Goal: Transaction & Acquisition: Purchase product/service

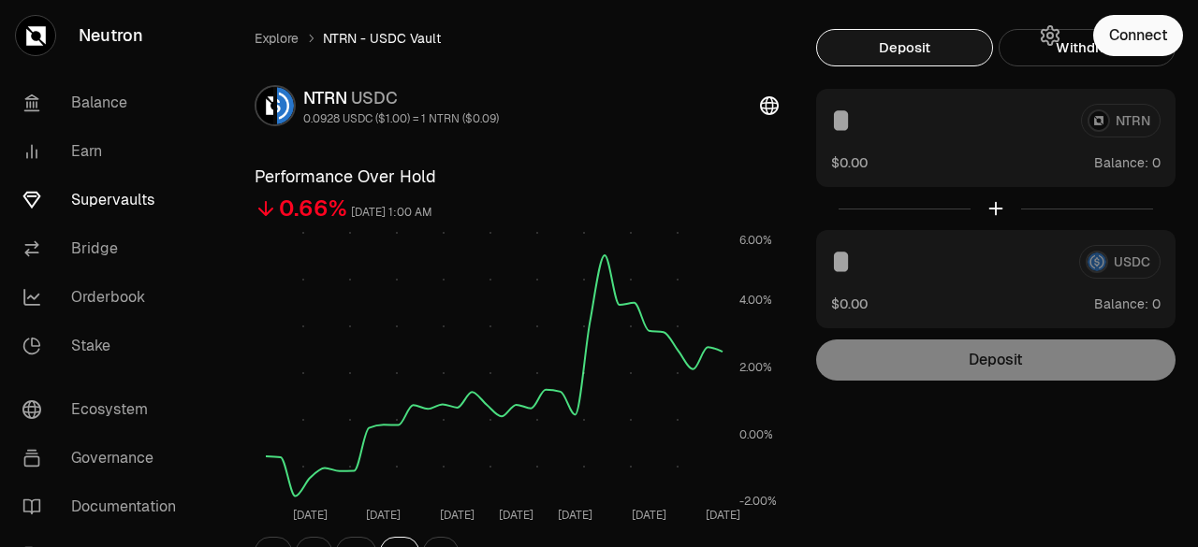
scroll to position [45, 0]
click at [1147, 34] on button "Connect" at bounding box center [1138, 35] width 90 height 41
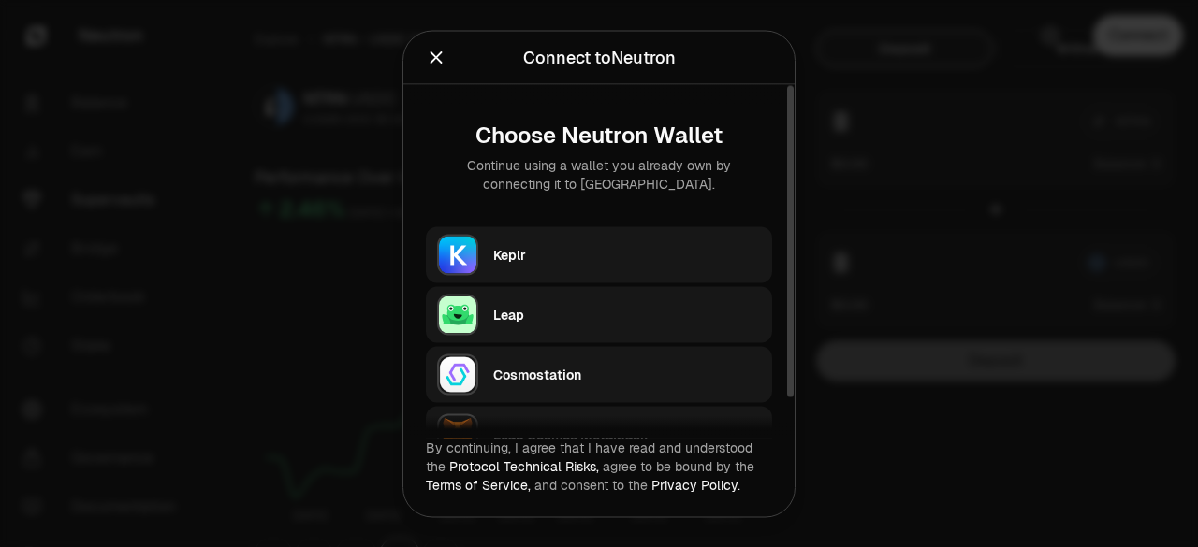
click at [710, 253] on div "Keplr" at bounding box center [627, 254] width 268 height 19
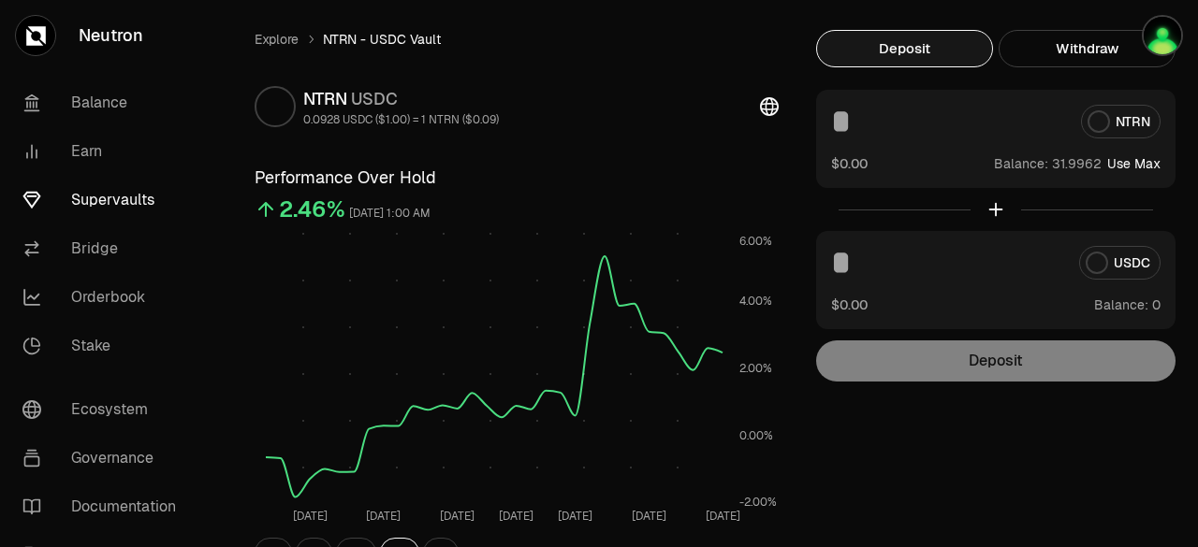
click at [1157, 164] on button "Use Max" at bounding box center [1133, 163] width 53 height 19
type input "*********"
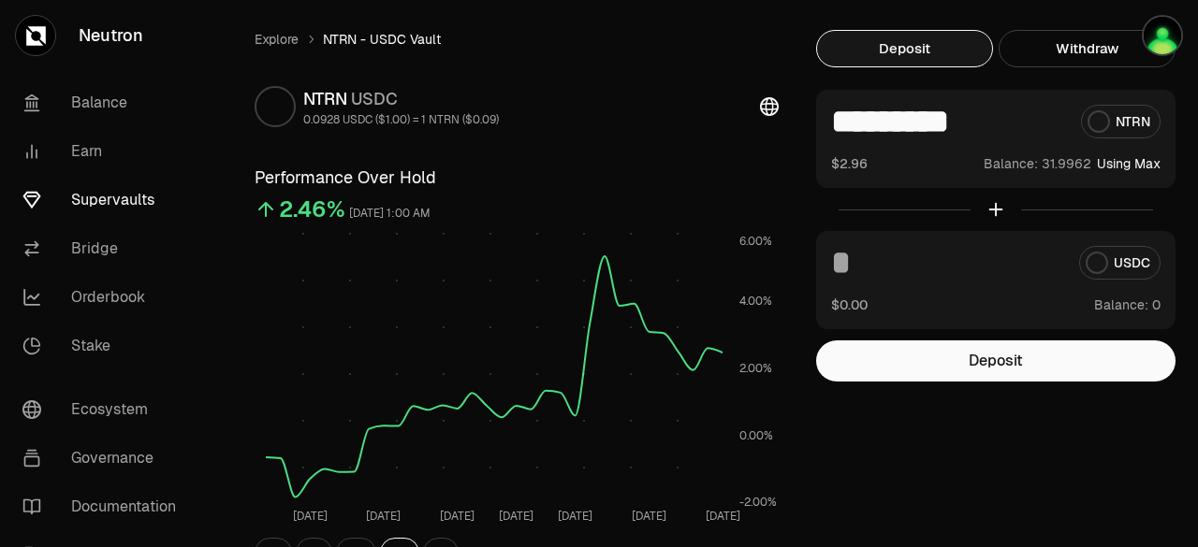
click at [866, 467] on div "Explore NTRN - USDC Vault NTRN USDC 0.0928 USDC ($1.00) = 1 NTRN ($0.09) Perfor…" at bounding box center [703, 543] width 943 height 1027
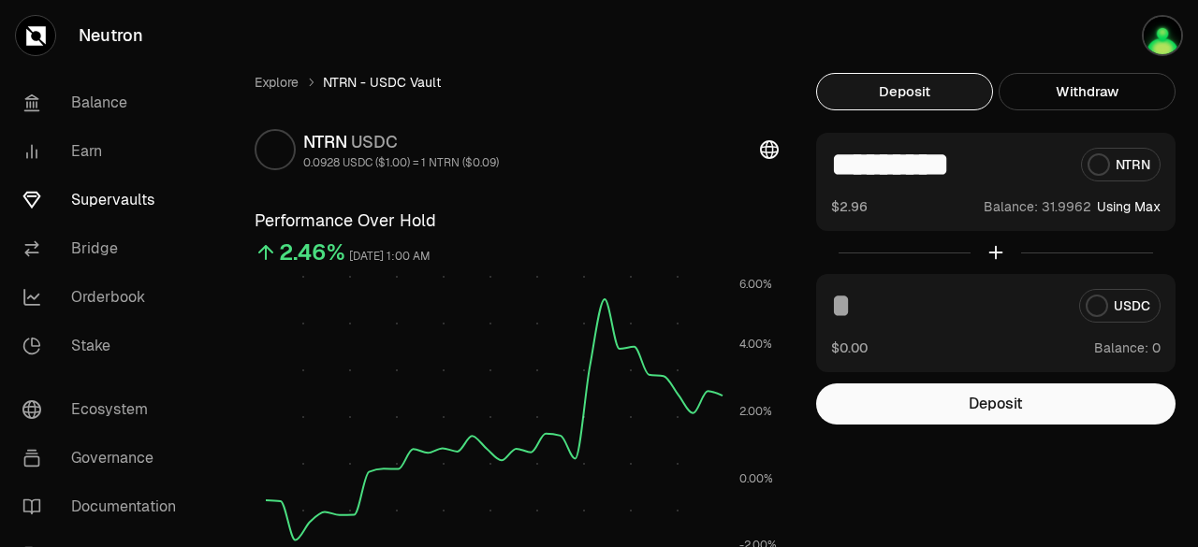
scroll to position [3, 0]
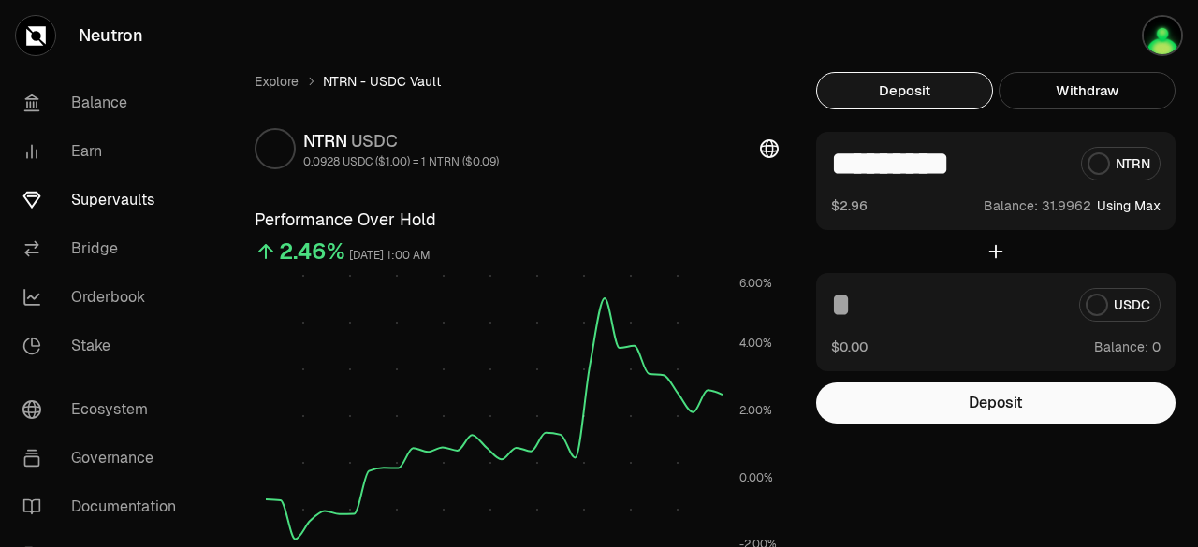
click at [290, 163] on img at bounding box center [285, 148] width 17 height 37
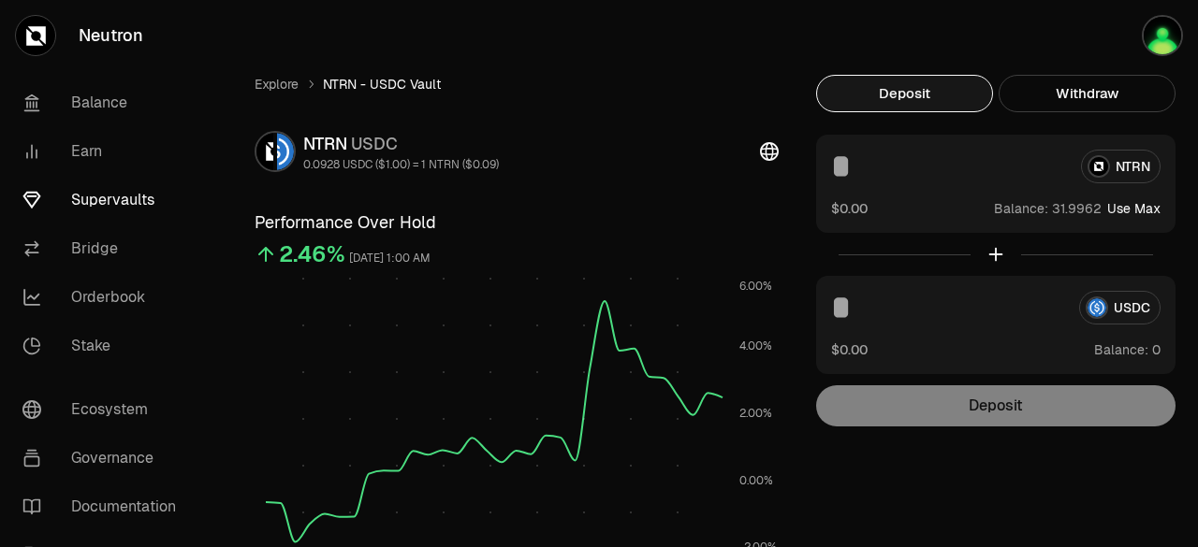
click at [281, 168] on img at bounding box center [285, 151] width 17 height 37
click at [1117, 204] on button "Use Max" at bounding box center [1133, 208] width 53 height 19
type input "*********"
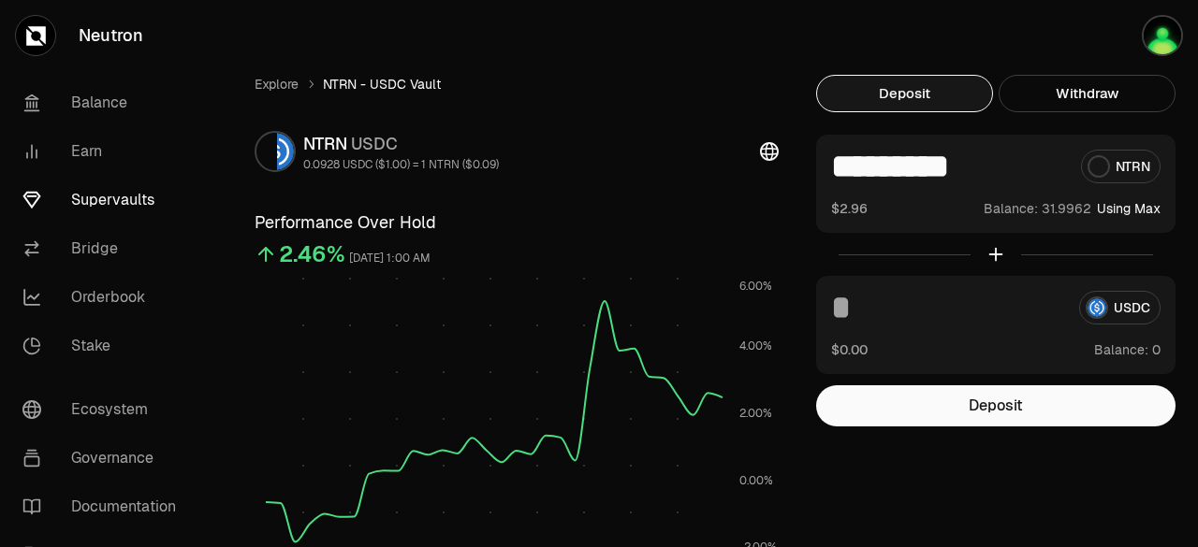
click at [998, 250] on div at bounding box center [995, 254] width 359 height 43
click at [1122, 308] on div "USDC" at bounding box center [995, 308] width 329 height 34
click at [1127, 319] on div "USDC" at bounding box center [995, 308] width 329 height 34
click at [965, 403] on button "Deposit" at bounding box center [995, 406] width 359 height 41
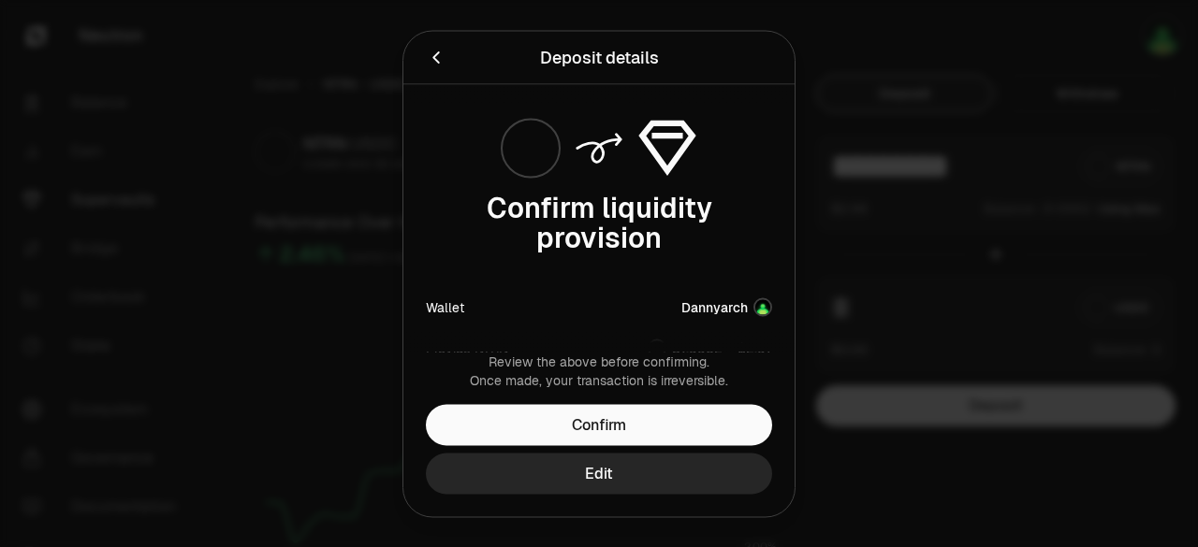
click at [645, 414] on button "Confirm" at bounding box center [599, 424] width 346 height 41
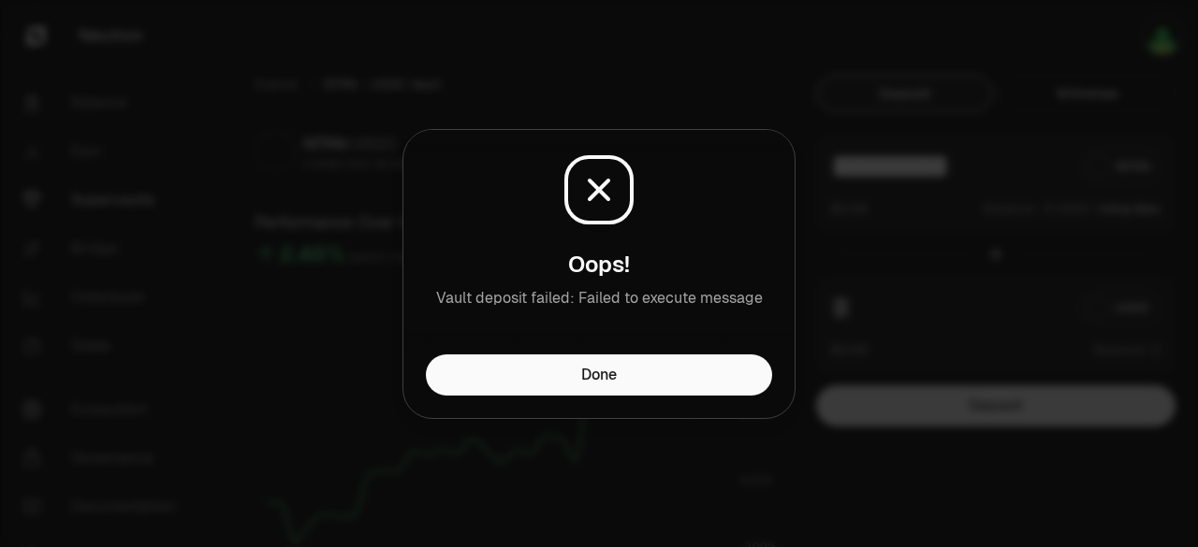
click at [597, 378] on button "Done" at bounding box center [599, 375] width 346 height 41
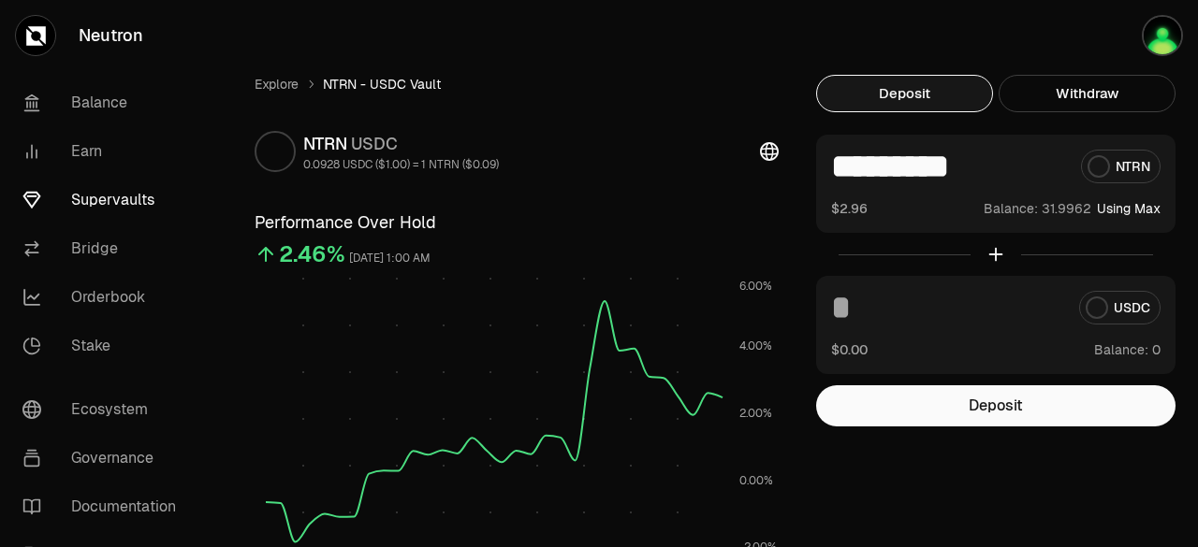
click at [931, 419] on button "Deposit" at bounding box center [995, 406] width 359 height 41
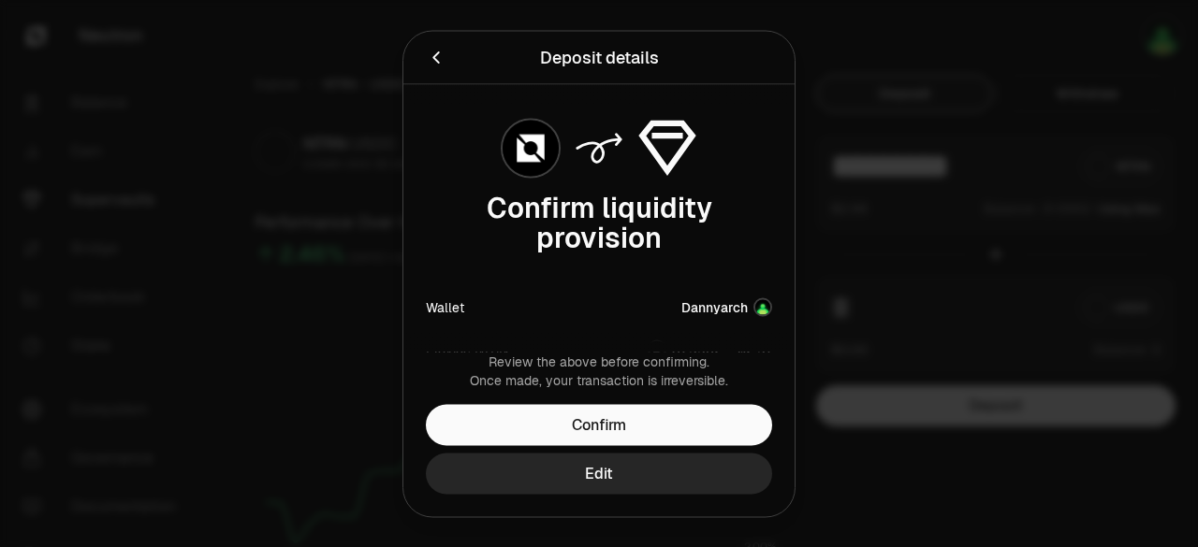
click at [680, 469] on button "Edit" at bounding box center [599, 473] width 346 height 41
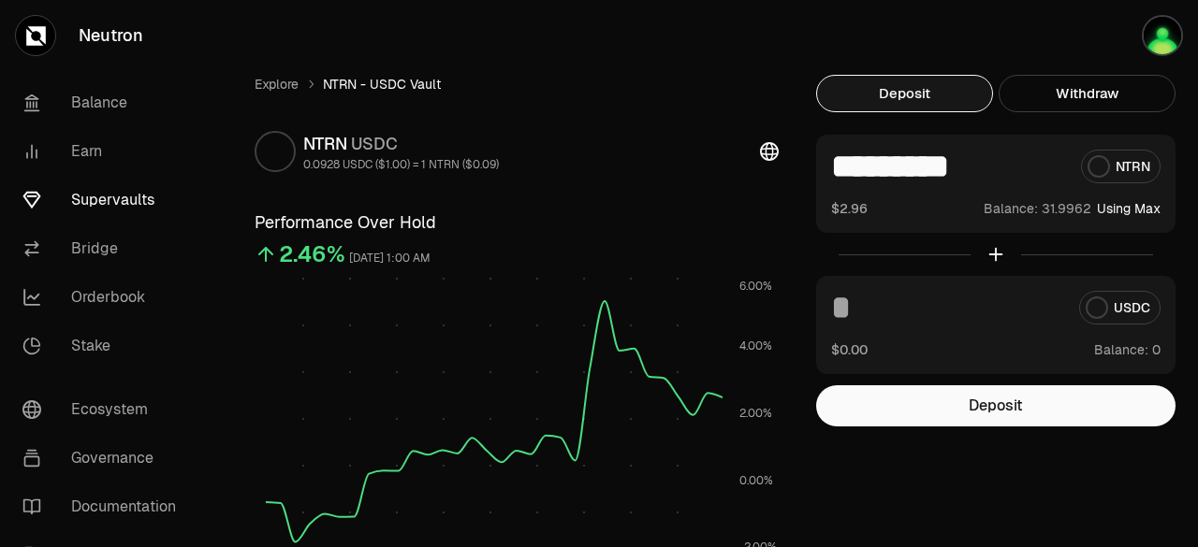
click at [1003, 181] on input "*********" at bounding box center [948, 167] width 235 height 34
type input "**"
click at [891, 420] on button "Deposit" at bounding box center [995, 406] width 359 height 41
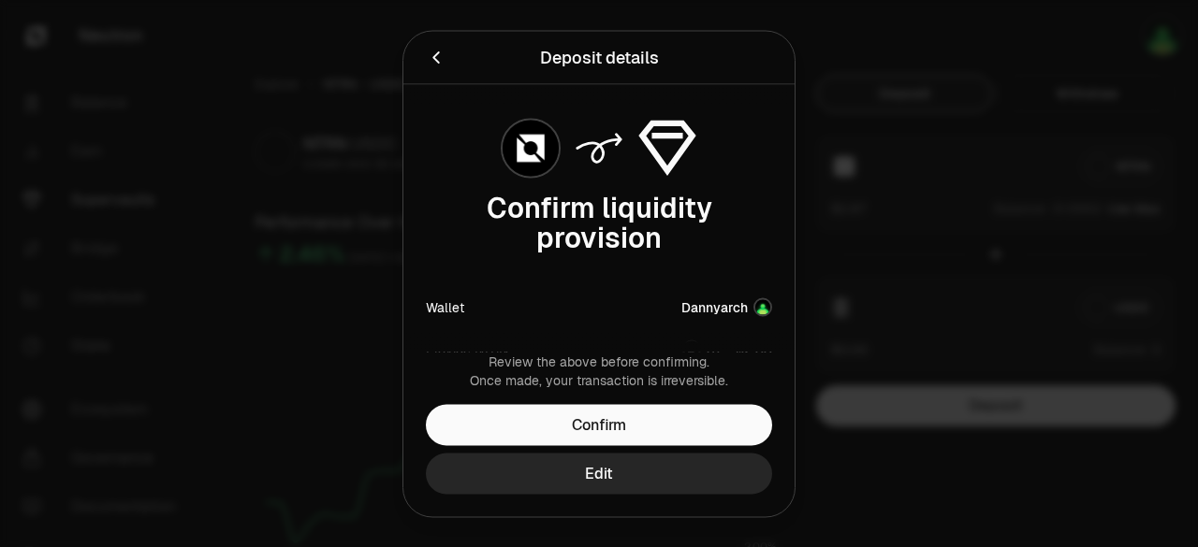
click at [693, 420] on button "Confirm" at bounding box center [599, 424] width 346 height 41
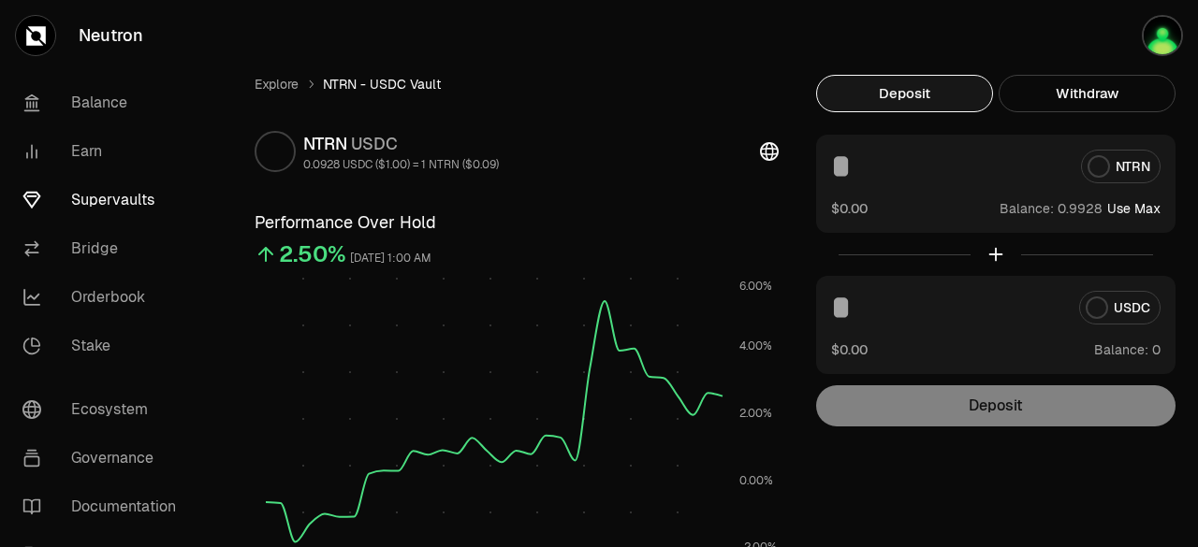
click at [299, 87] on link "Explore" at bounding box center [277, 84] width 44 height 19
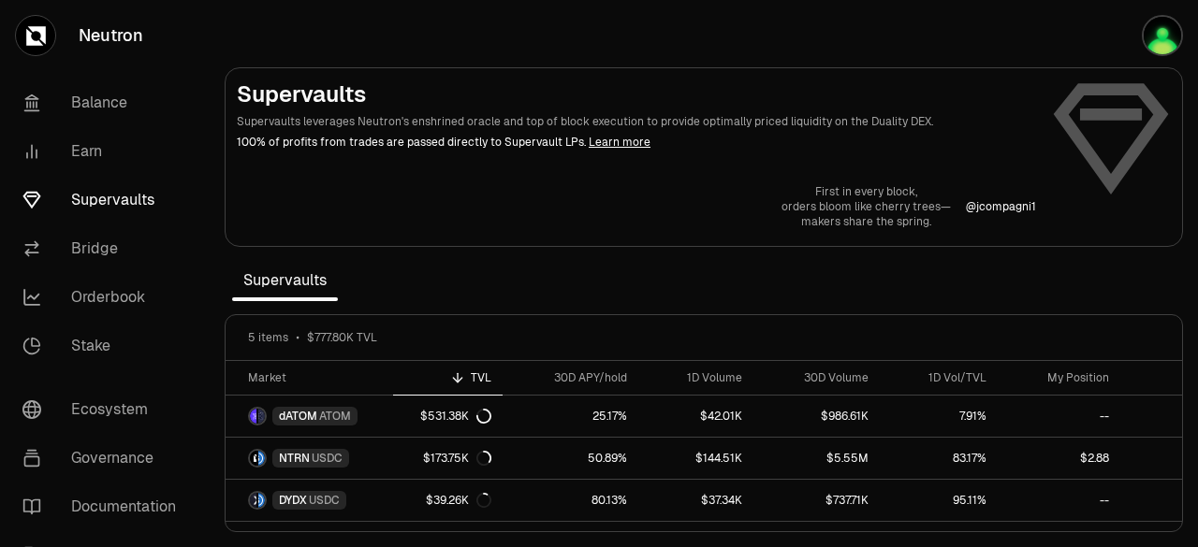
click at [1155, 41] on img "button" at bounding box center [1162, 35] width 41 height 41
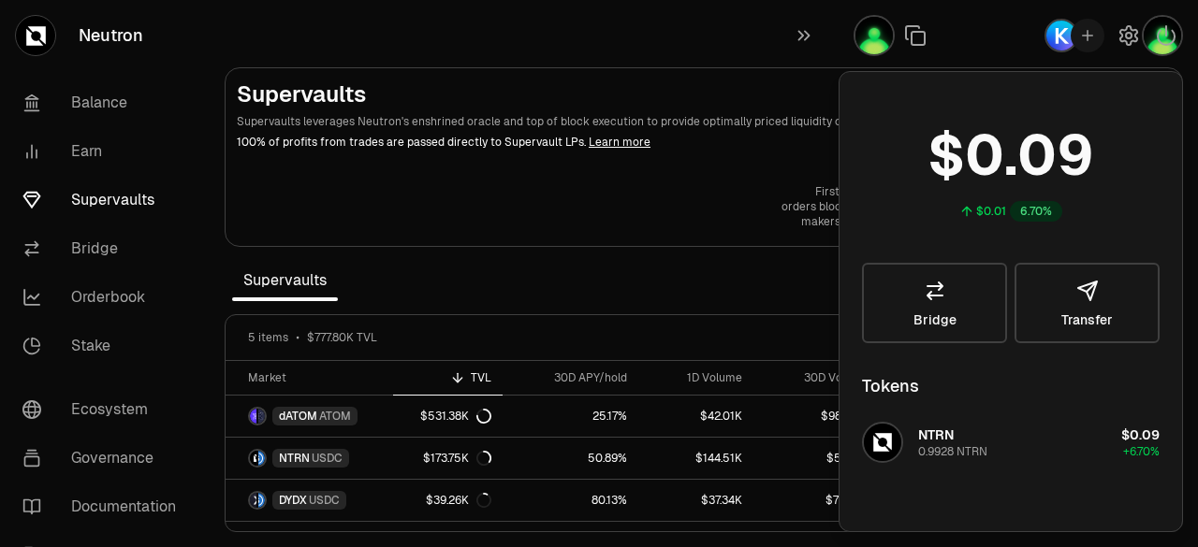
click at [670, 295] on section "Supervaults Supervaults leverages Neutron's enshrined oracle and top of block e…" at bounding box center [704, 273] width 988 height 547
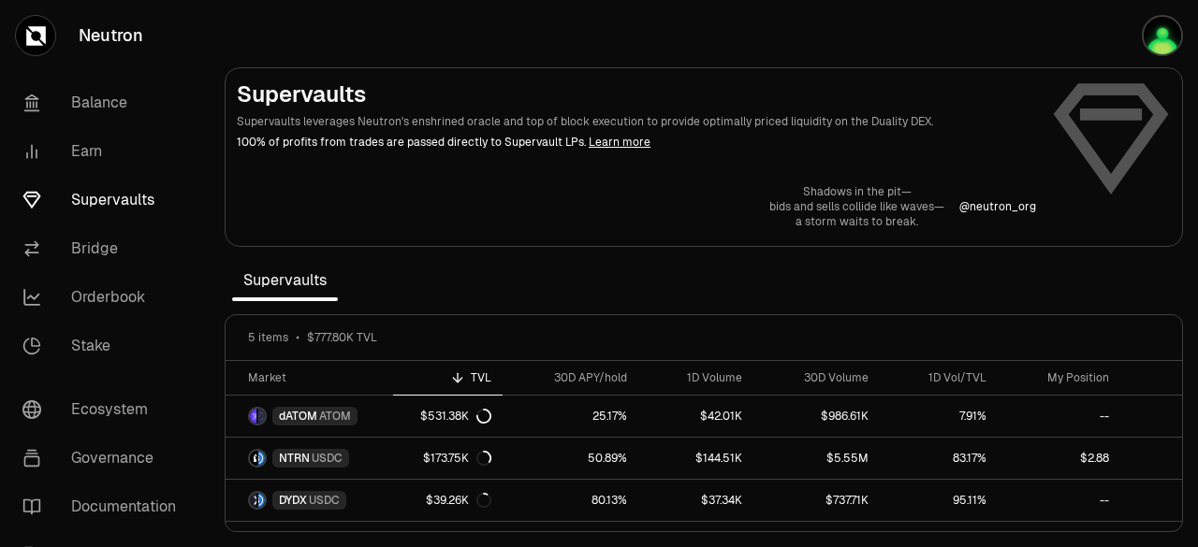
click at [95, 108] on link "Balance" at bounding box center [104, 103] width 195 height 49
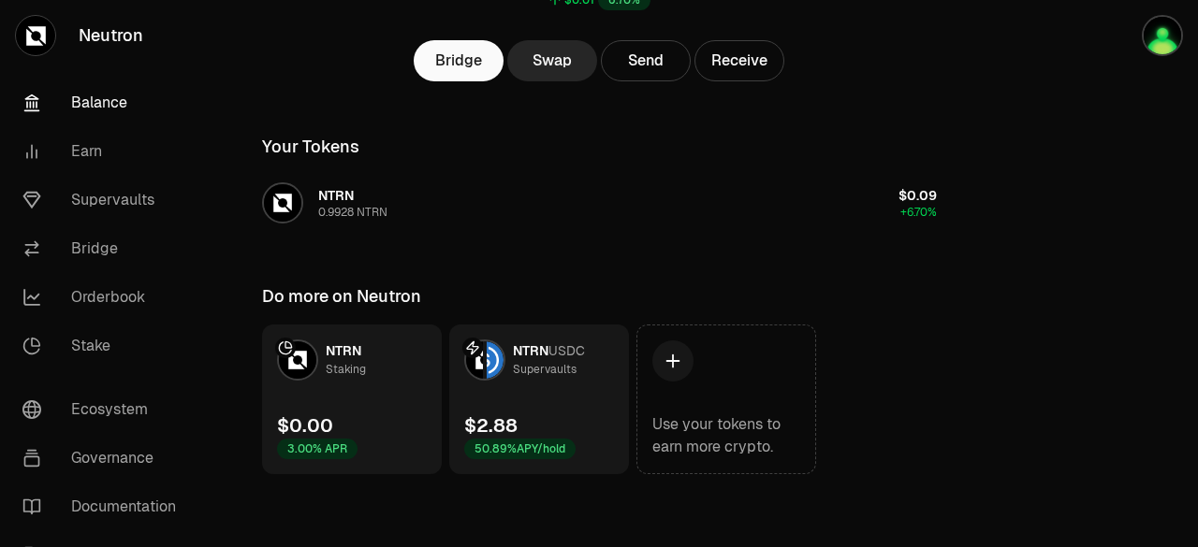
scroll to position [238, 0]
click at [575, 421] on link "NTRN USDC Supervaults $2.88 50.89% APY/hold" at bounding box center [539, 399] width 180 height 150
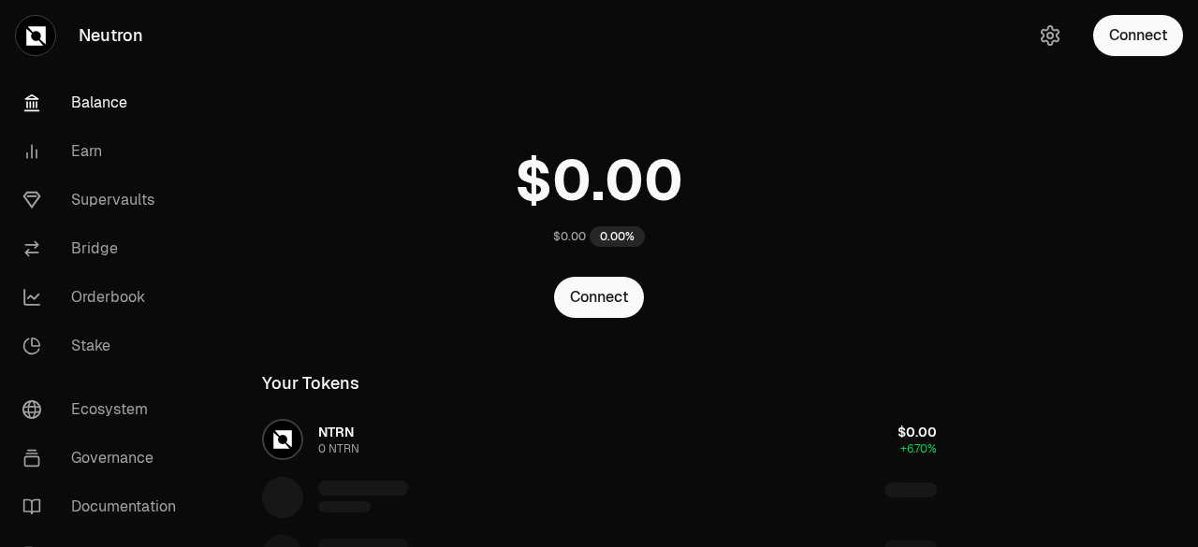
click at [606, 315] on button "Connect" at bounding box center [599, 297] width 90 height 41
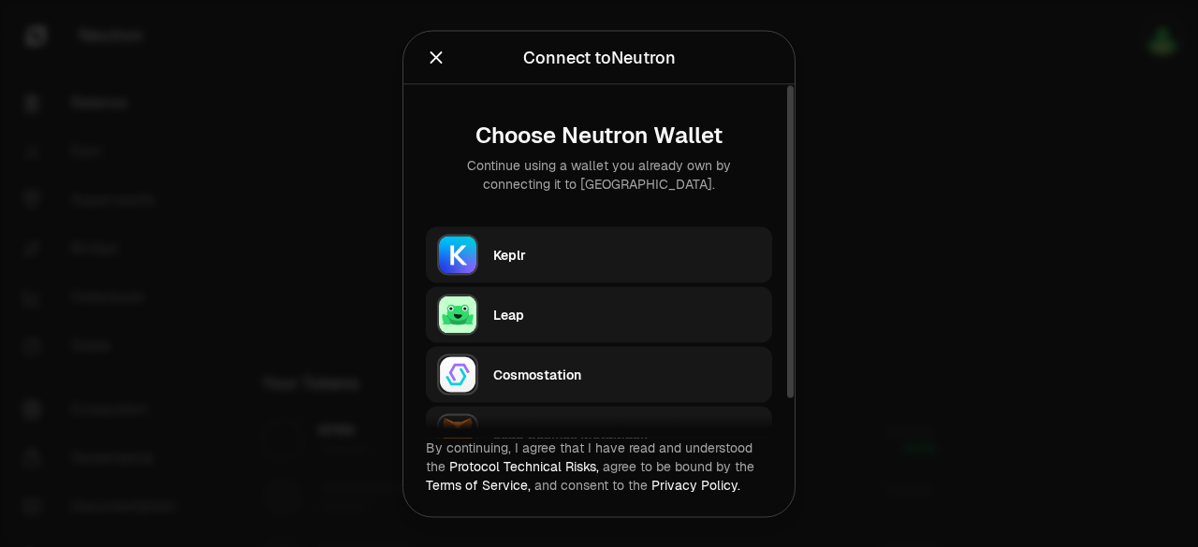
click at [582, 266] on div "Keplr" at bounding box center [627, 254] width 268 height 28
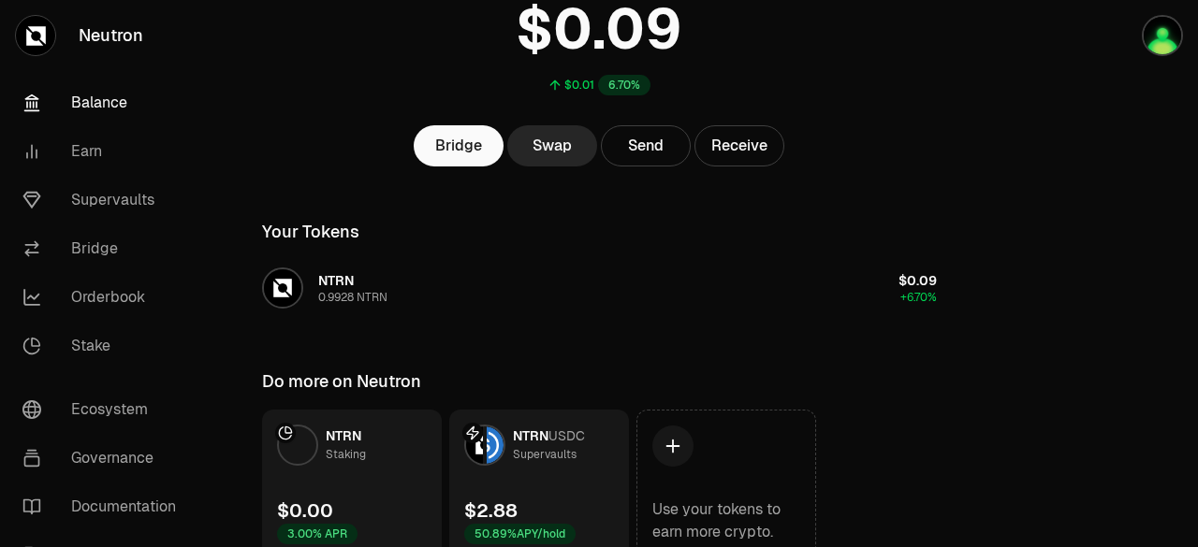
scroll to position [238, 0]
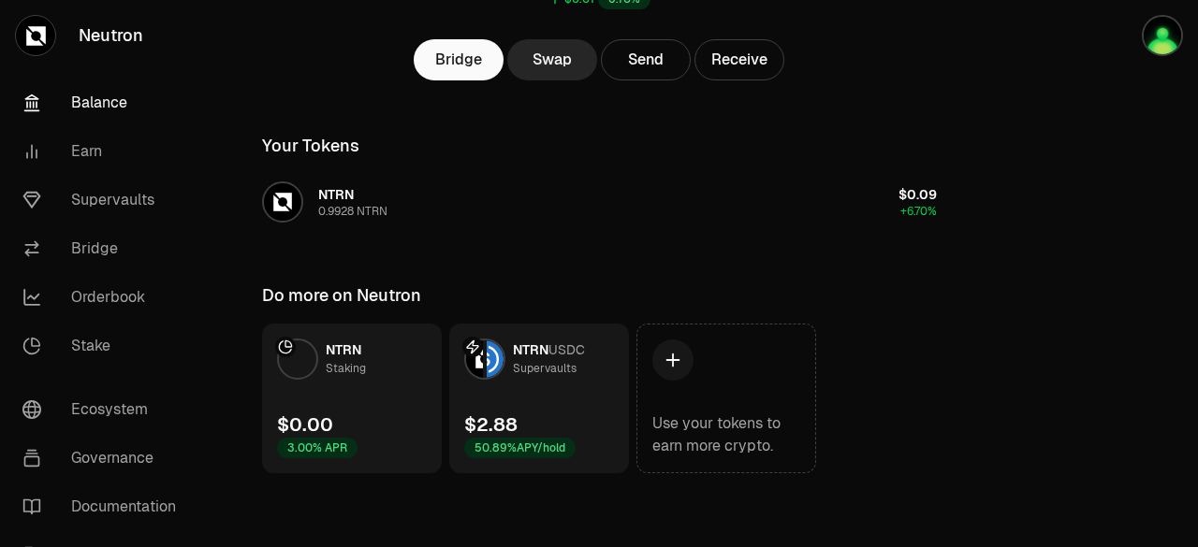
click at [571, 401] on link "NTRN USDC Supervaults $2.88 50.89% APY/hold" at bounding box center [539, 399] width 180 height 150
click at [567, 410] on link "NTRN USDC Supervaults $2.88 50.89% APY/hold" at bounding box center [539, 399] width 180 height 150
click at [496, 433] on div "$2.88" at bounding box center [490, 425] width 53 height 26
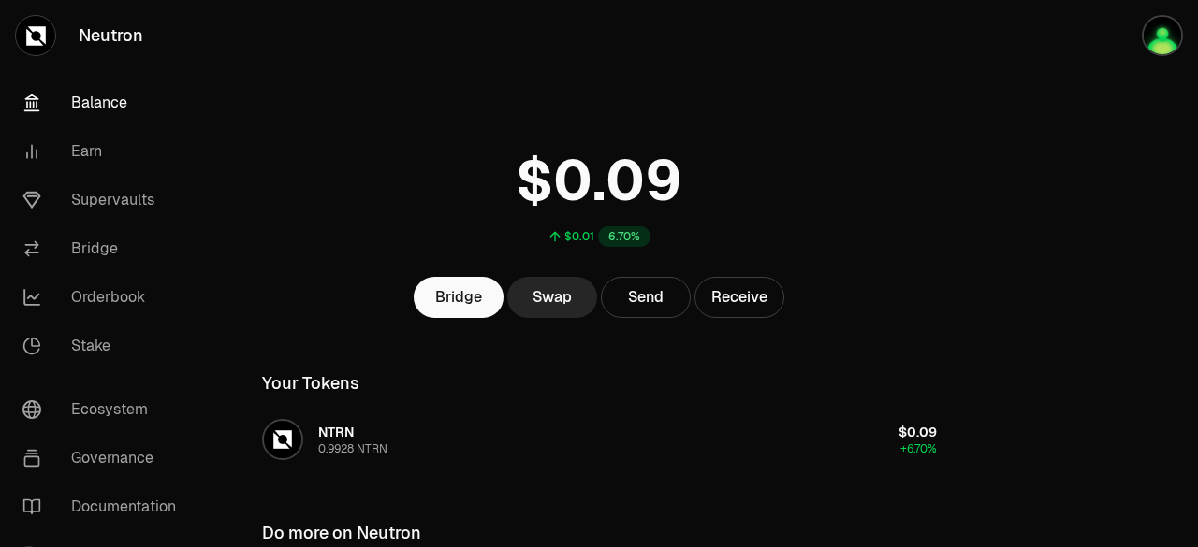
click at [496, 433] on div "$0.01 6.70% Bridge Swap Send Receive Your Tokens NTRN 0.9928 NTRN $0.09 +6.70% …" at bounding box center [600, 355] width 720 height 711
click at [136, 201] on link "Supervaults" at bounding box center [104, 200] width 195 height 49
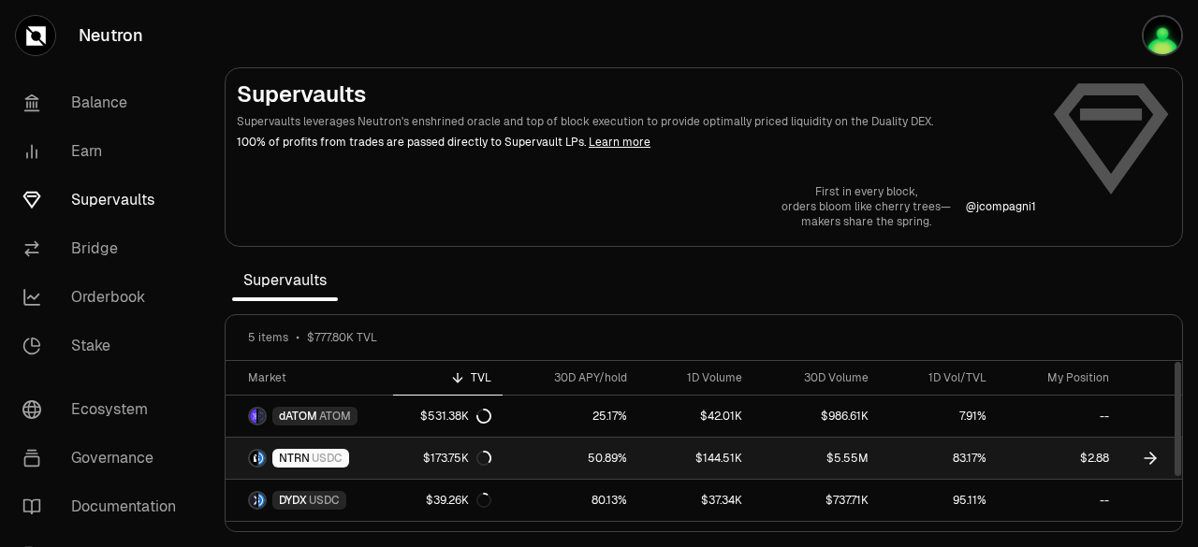
click at [582, 463] on link "50.89%" at bounding box center [571, 458] width 136 height 41
click at [1115, 463] on link "$2.88" at bounding box center [1059, 458] width 123 height 41
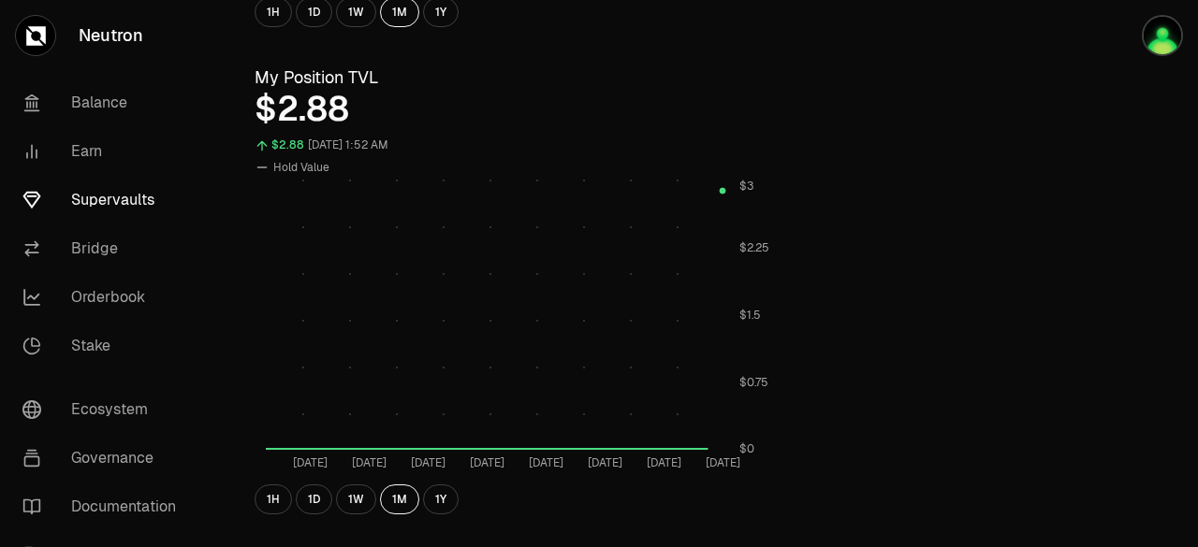
scroll to position [590, 0]
